Goal: Find specific page/section

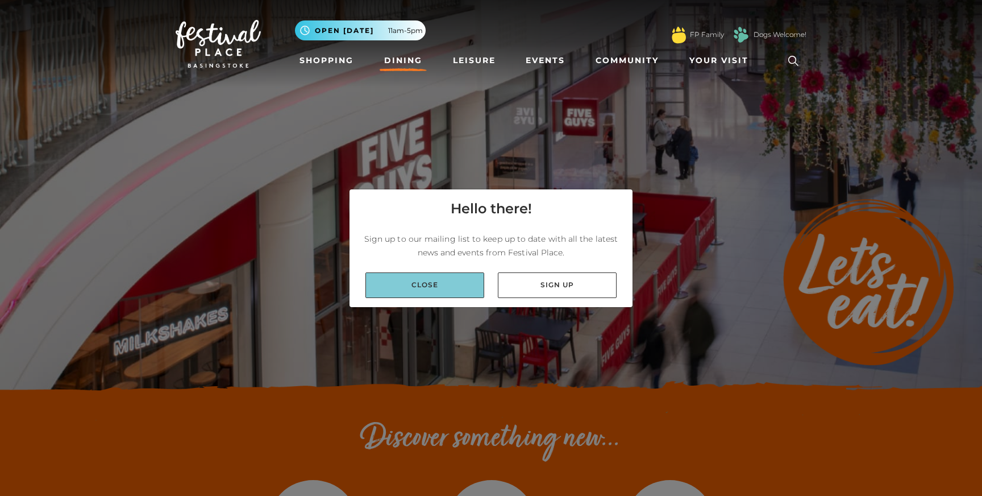
click at [444, 283] on link "Close" at bounding box center [424, 285] width 119 height 26
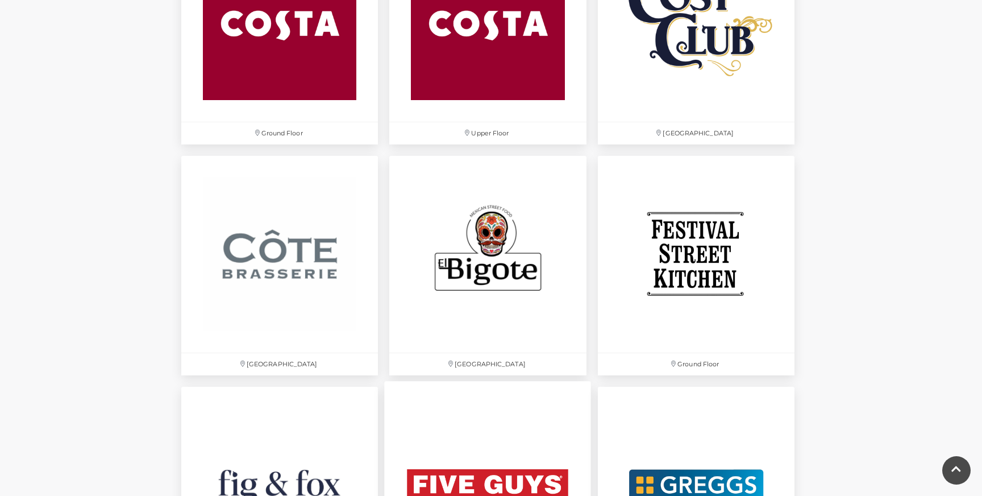
scroll to position [1562, 0]
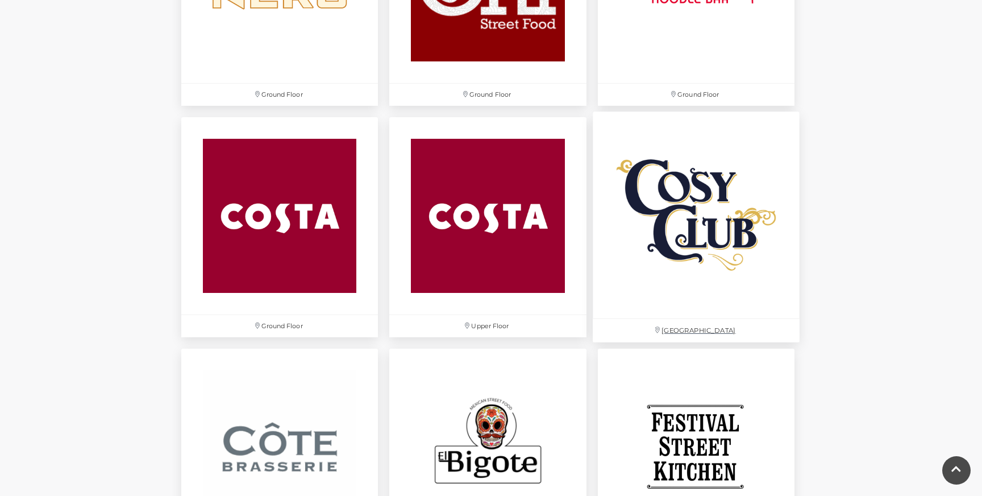
click at [655, 209] on img at bounding box center [696, 215] width 207 height 207
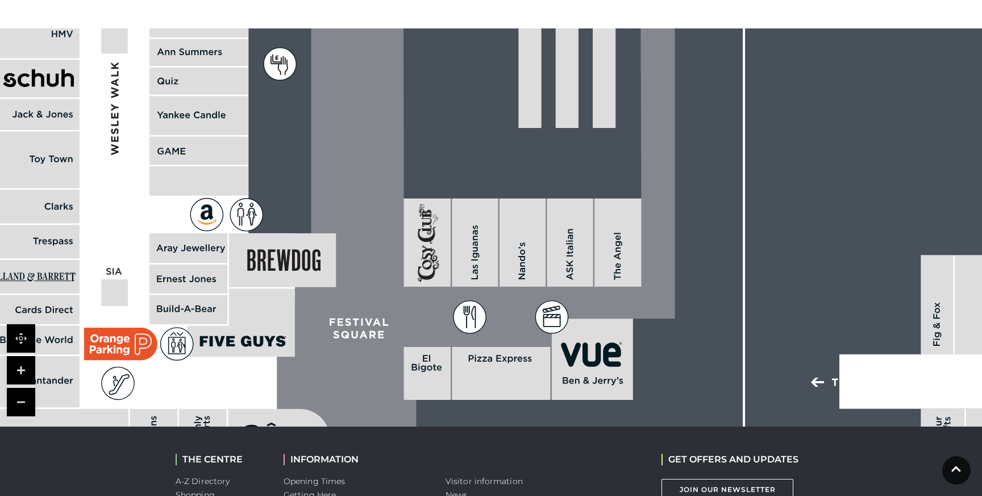
scroll to position [701, 0]
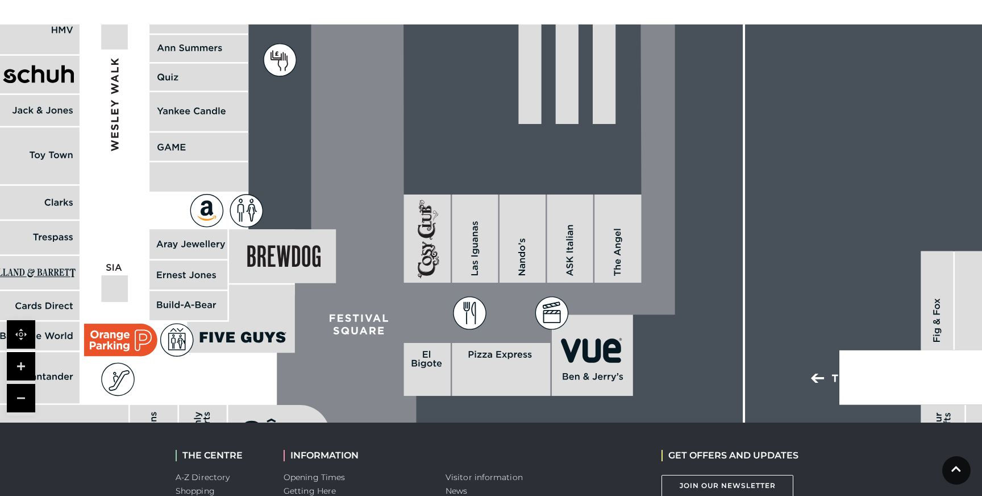
click at [427, 256] on icon at bounding box center [426, 261] width 9 height 10
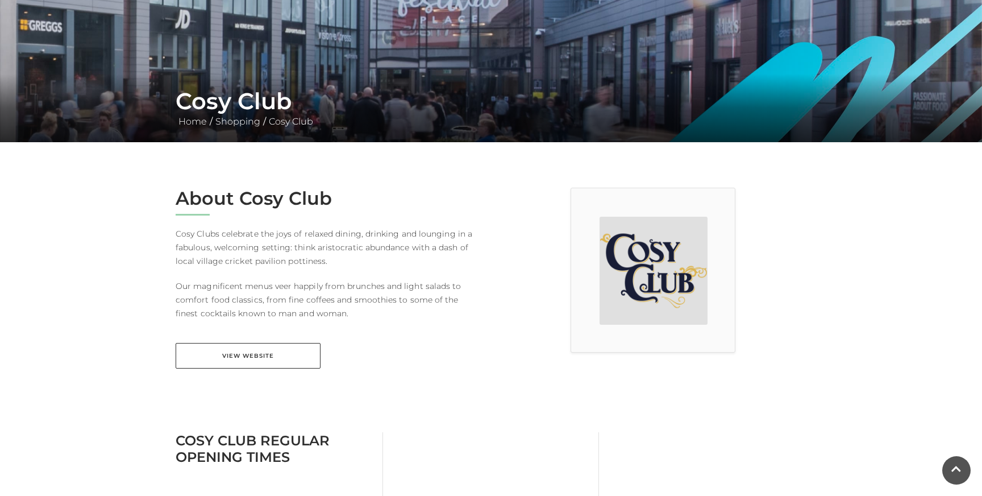
scroll to position [0, 0]
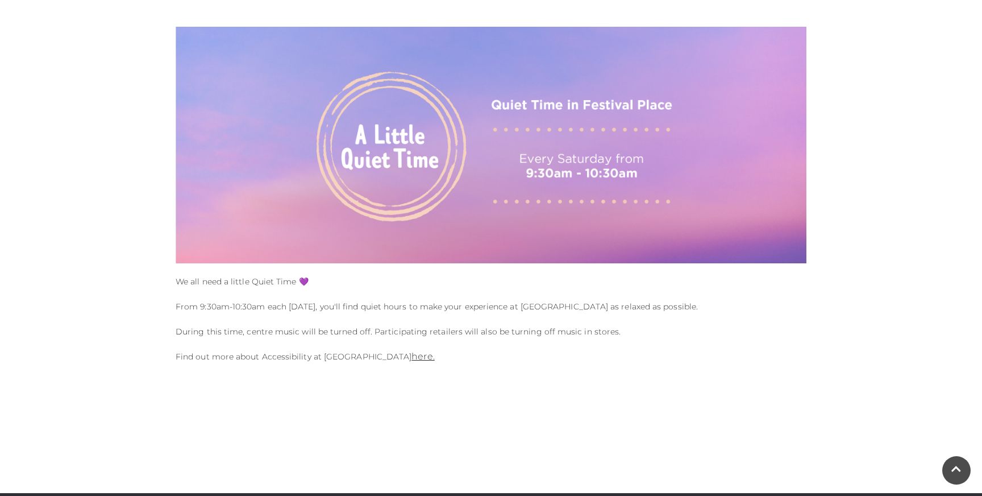
scroll to position [305, 0]
